Goal: Use online tool/utility: Utilize a website feature to perform a specific function

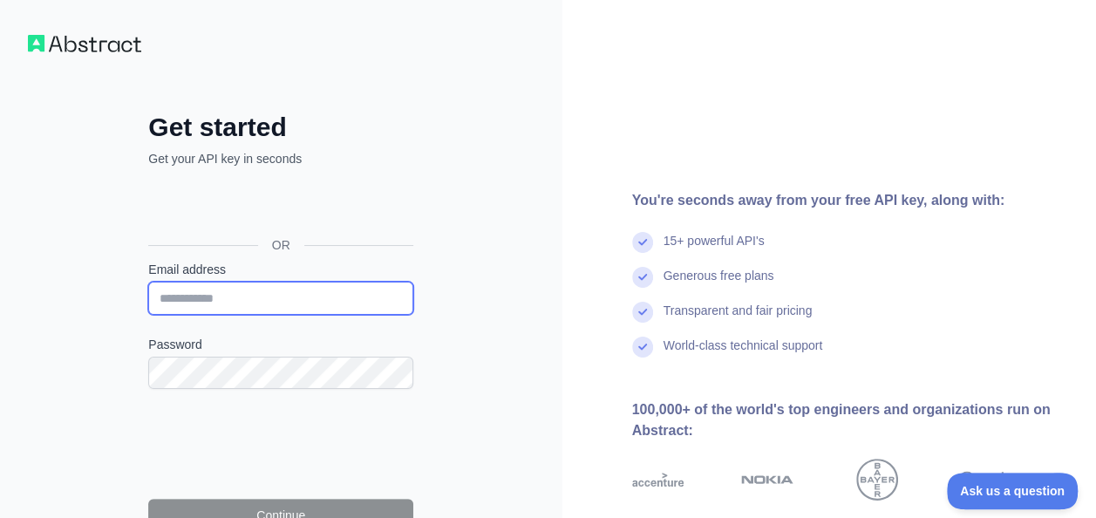
click at [211, 289] on input "Email address" at bounding box center [280, 298] width 265 height 33
click at [217, 296] on input "Email address" at bounding box center [280, 298] width 265 height 33
type input "**********"
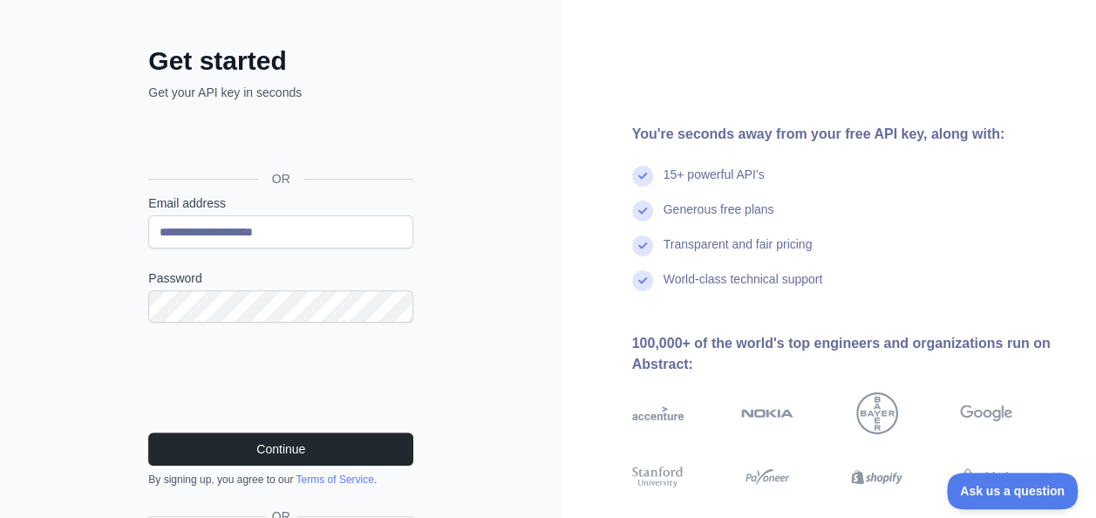
scroll to position [68, 0]
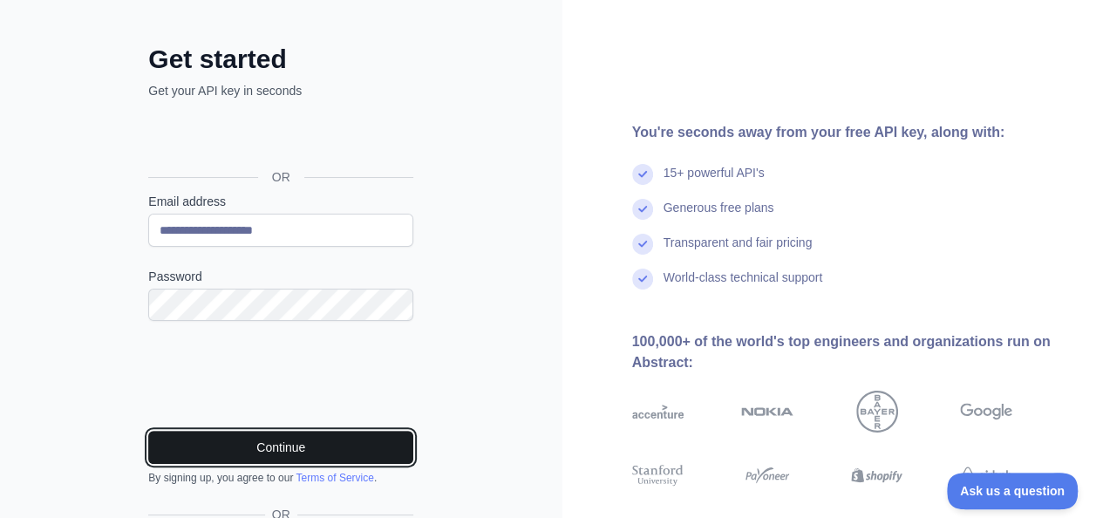
click at [340, 443] on button "Continue" at bounding box center [280, 447] width 265 height 33
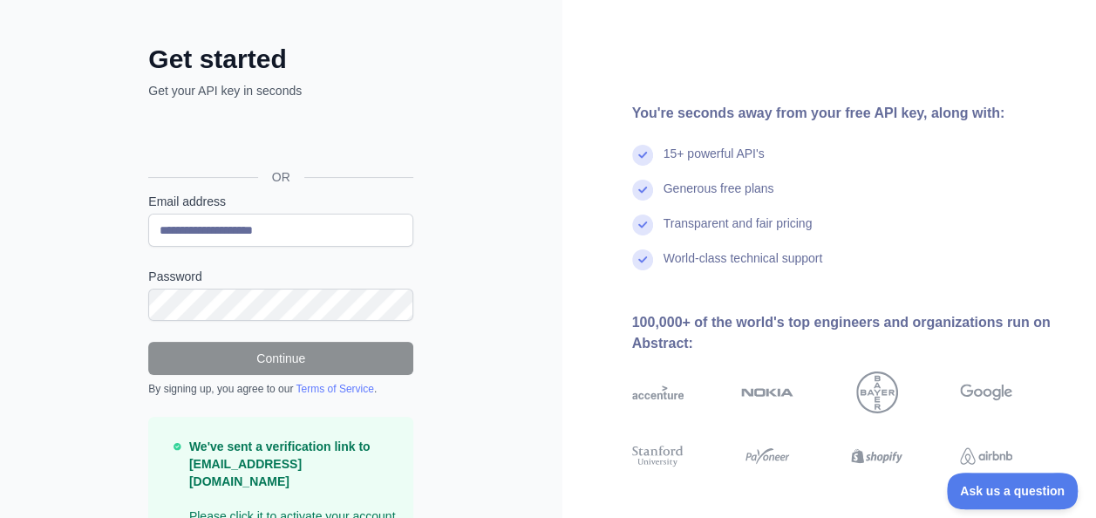
scroll to position [139, 0]
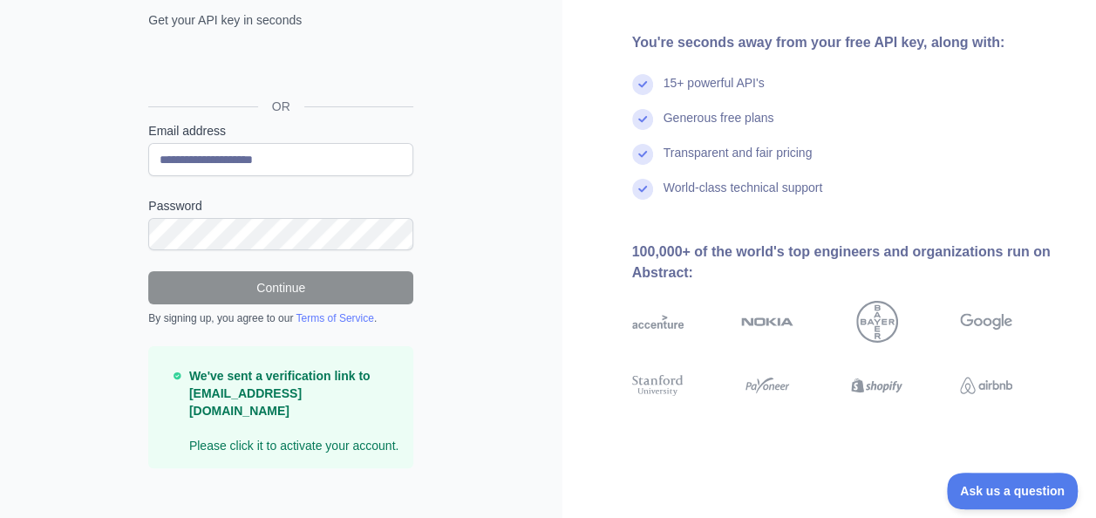
click at [365, 422] on p "We've sent a verification link to [EMAIL_ADDRESS][DOMAIN_NAME] Please click it …" at bounding box center [294, 410] width 210 height 87
click at [321, 389] on strong "We've sent a verification link to [EMAIL_ADDRESS][DOMAIN_NAME]" at bounding box center [279, 393] width 181 height 49
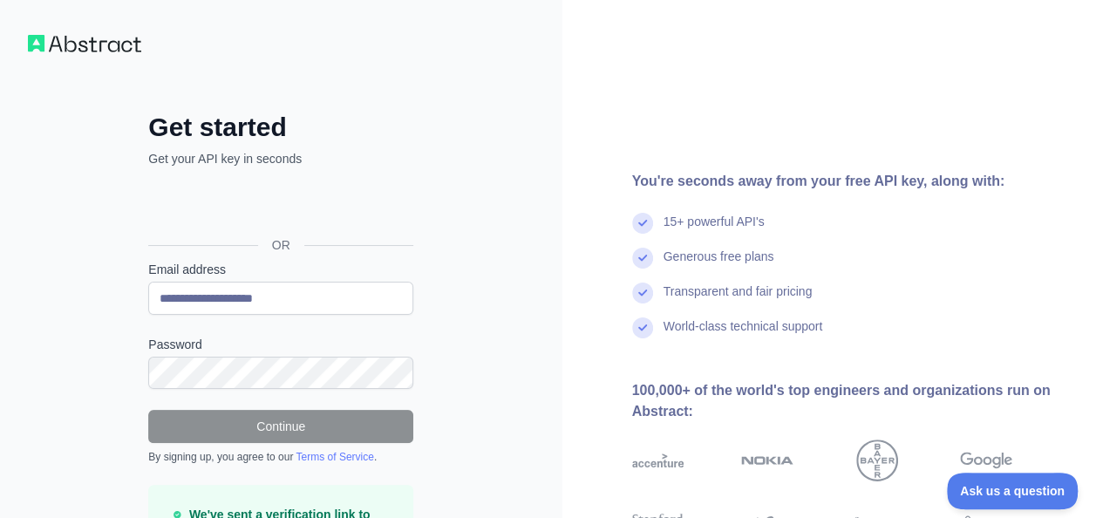
click at [202, 120] on h2 "Get started" at bounding box center [280, 127] width 265 height 31
click at [87, 44] on img at bounding box center [84, 43] width 113 height 17
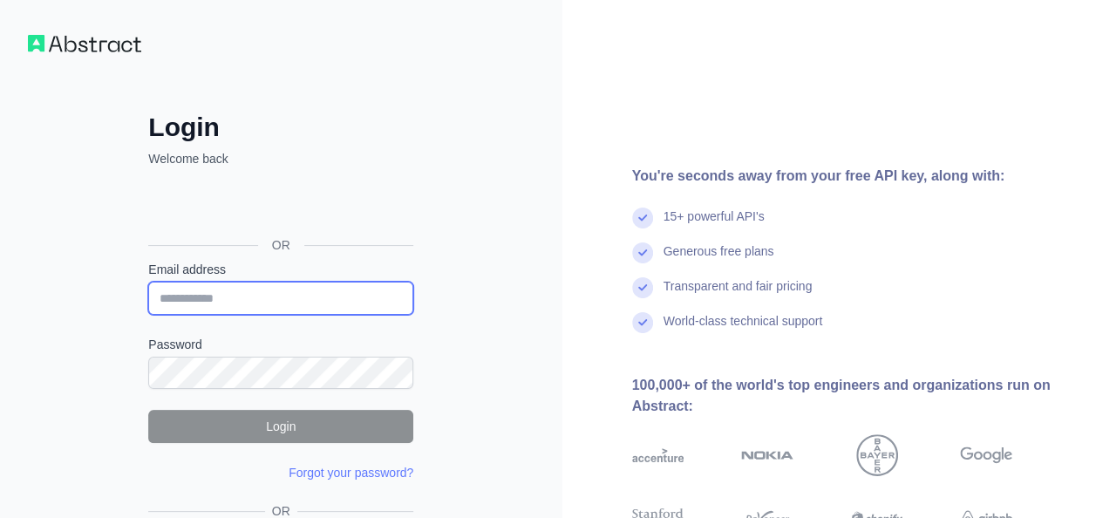
click at [293, 292] on input "Email address" at bounding box center [280, 298] width 265 height 33
type input "**********"
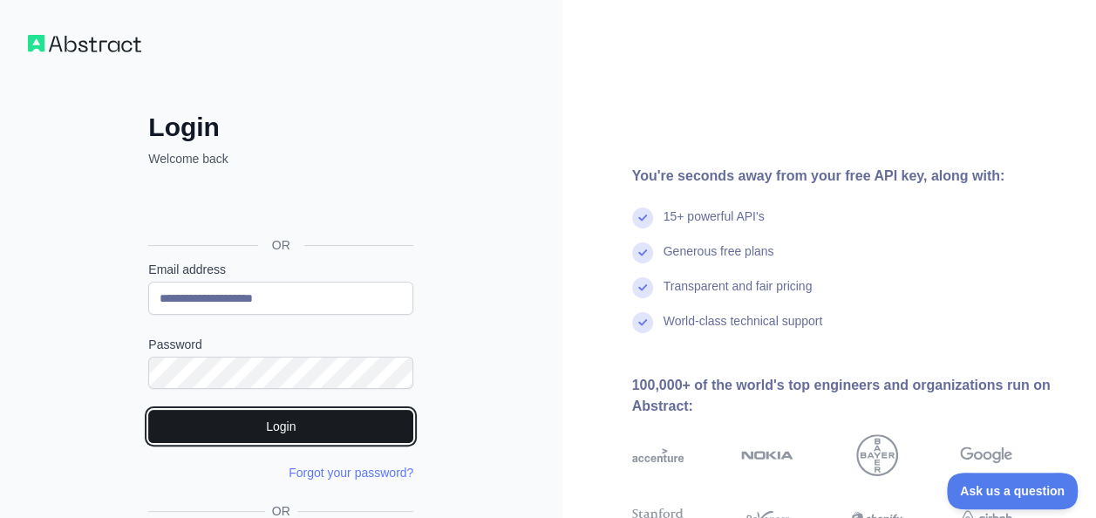
click at [292, 434] on button "Login" at bounding box center [280, 426] width 265 height 33
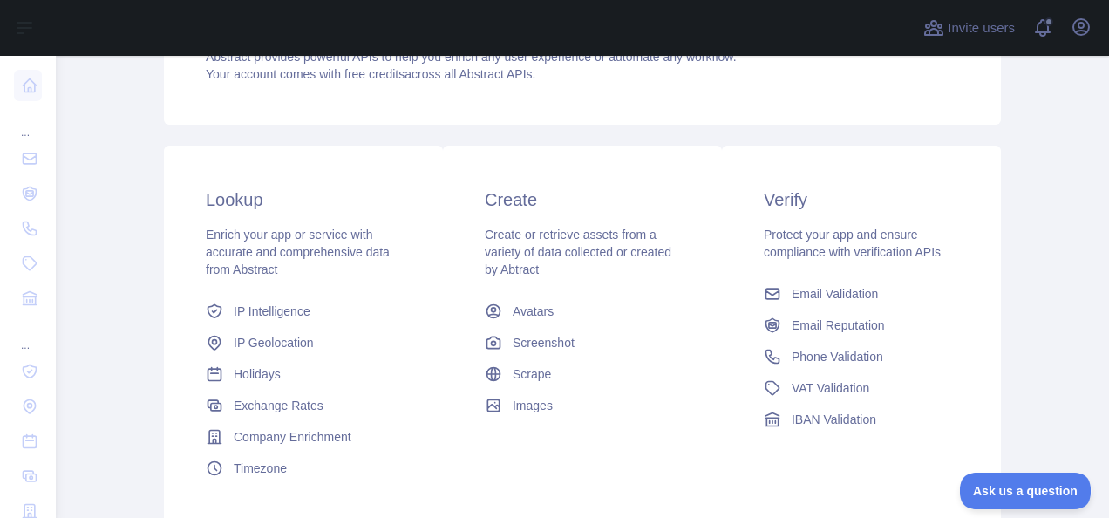
scroll to position [209, 0]
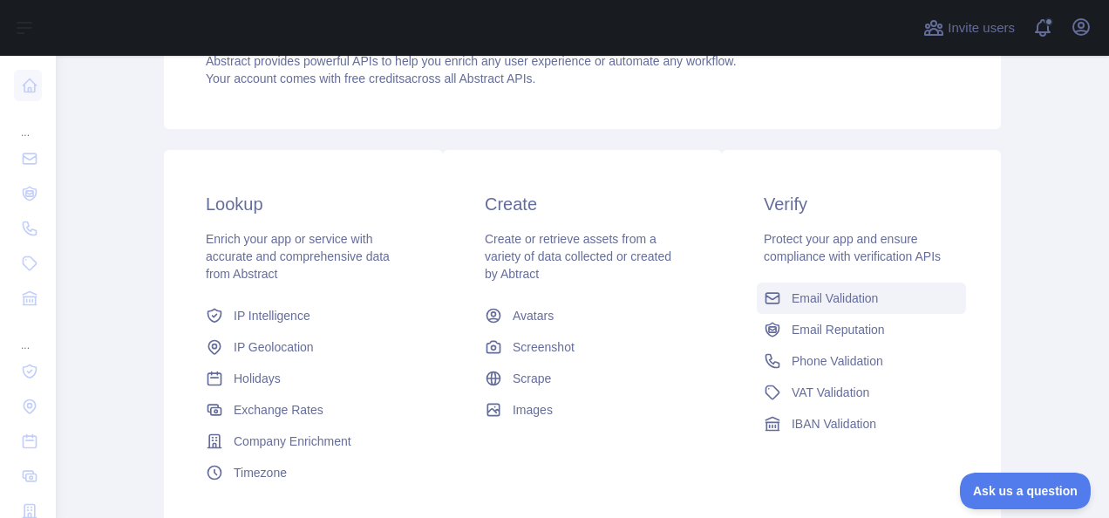
click at [805, 299] on span "Email Validation" at bounding box center [835, 297] width 86 height 17
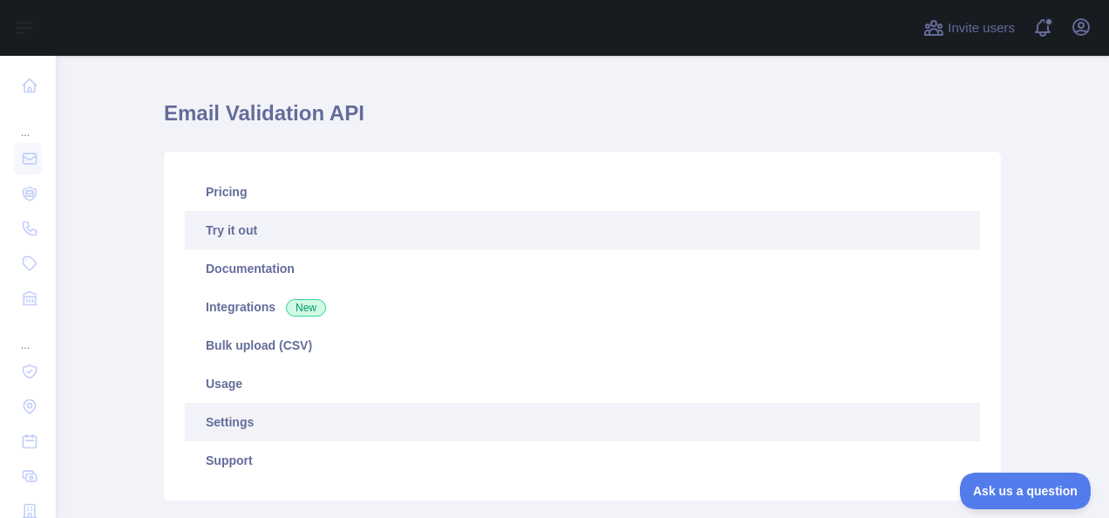
scroll to position [40, 0]
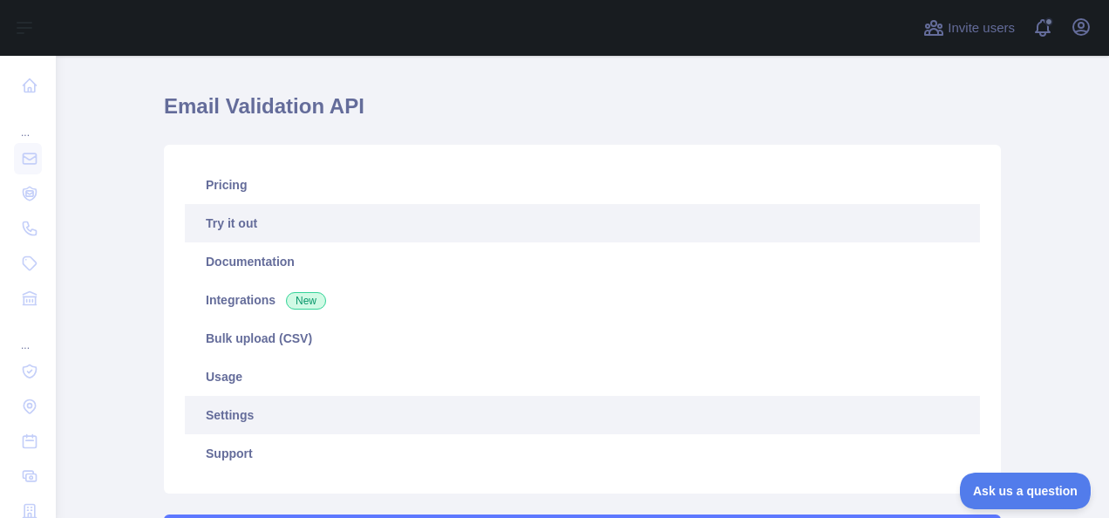
click at [447, 240] on link "Try it out" at bounding box center [582, 223] width 795 height 38
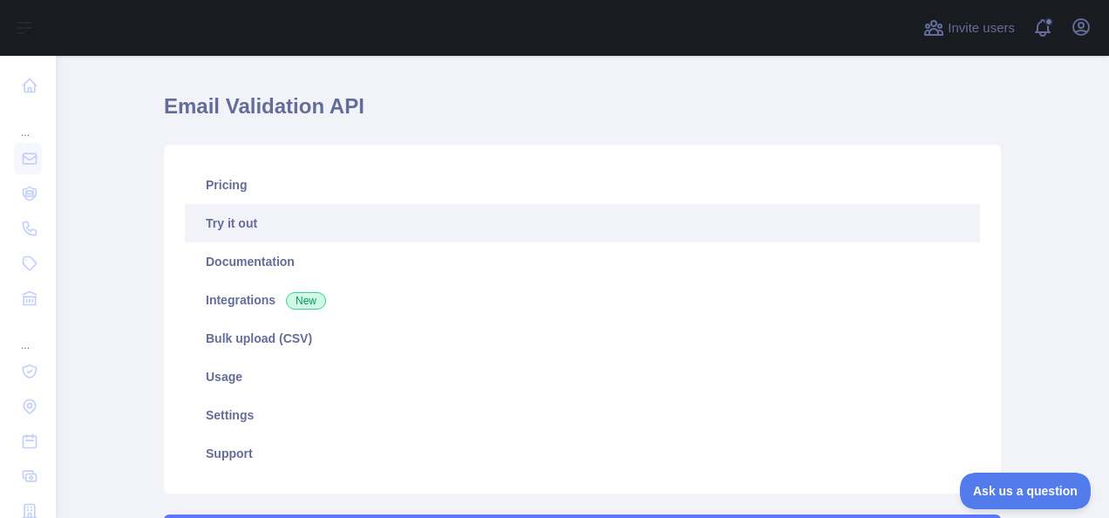
click at [425, 224] on link "Try it out" at bounding box center [582, 223] width 795 height 38
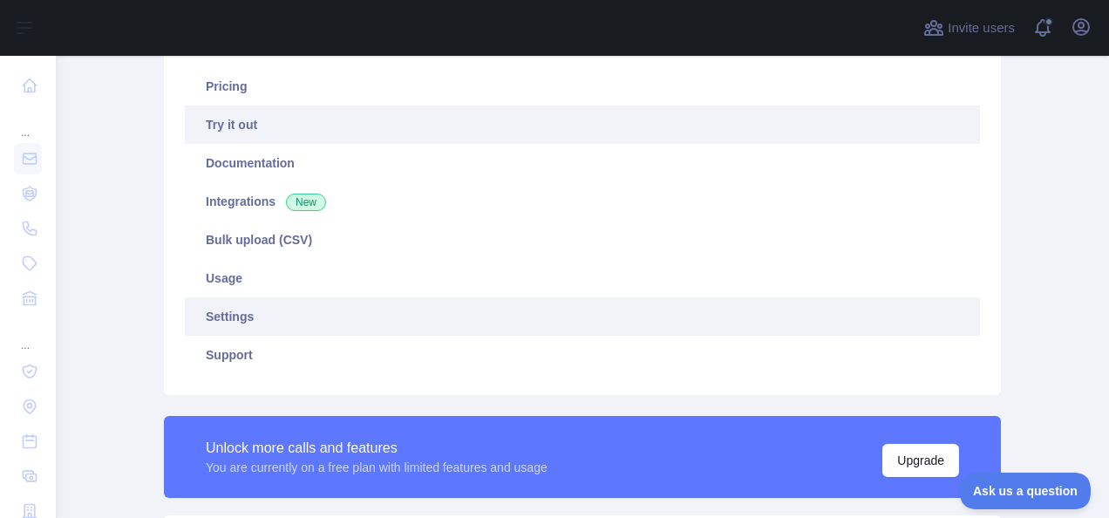
scroll to position [139, 0]
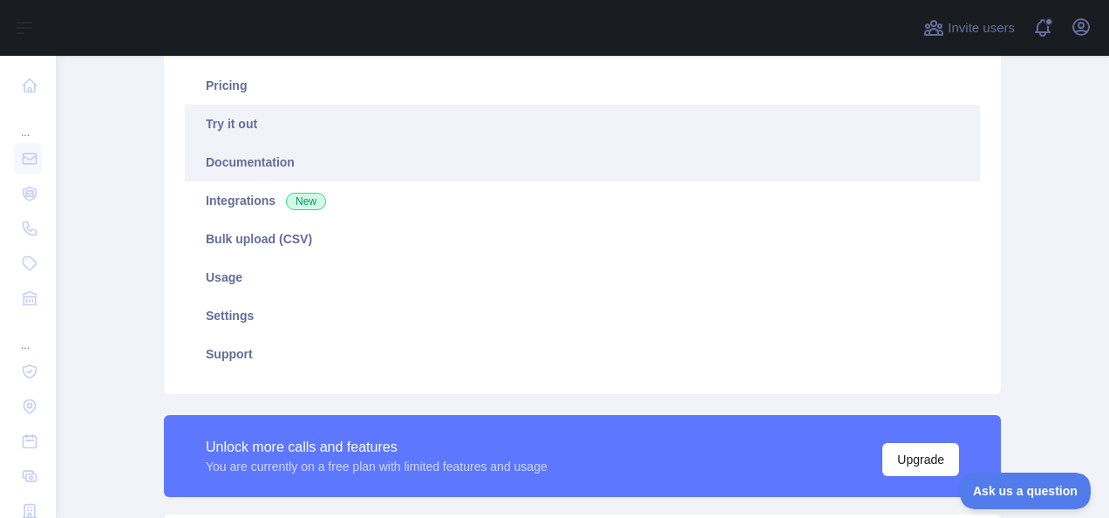
click at [269, 161] on link "Documentation" at bounding box center [582, 162] width 795 height 38
